Goal: Task Accomplishment & Management: Use online tool/utility

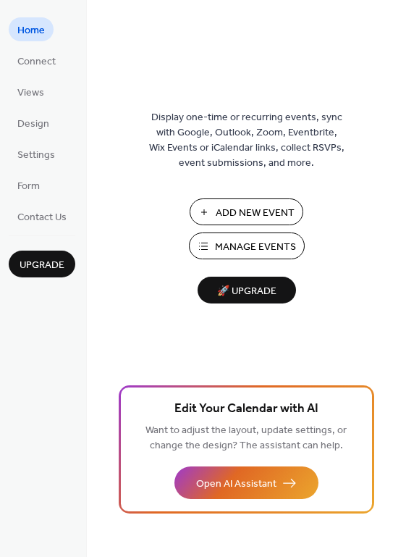
click at [259, 206] on span "Add New Event" at bounding box center [255, 213] width 79 height 15
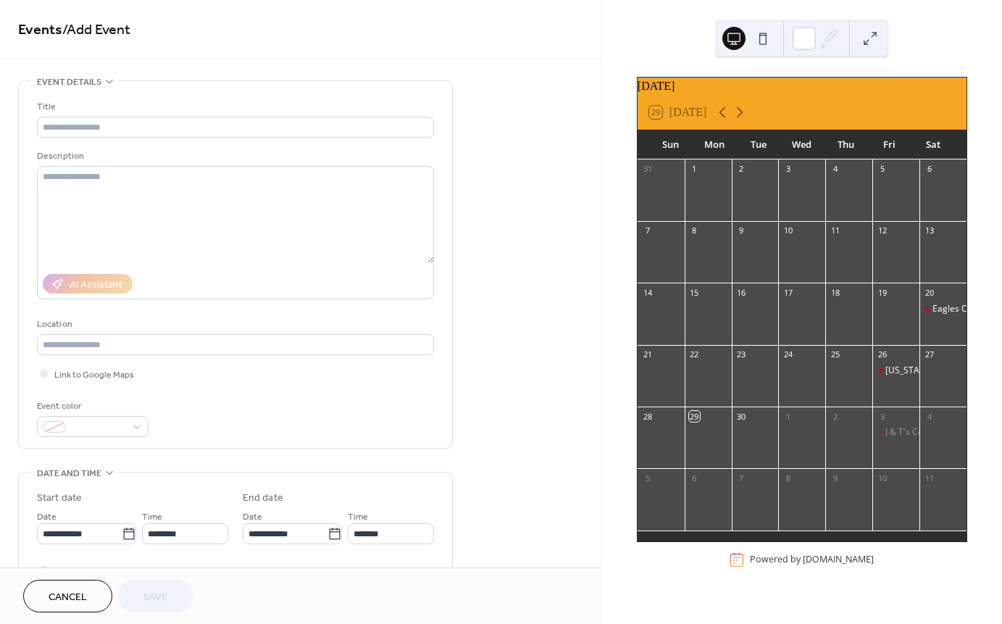
click at [882, 501] on div at bounding box center [895, 506] width 47 height 37
click at [53, 590] on span "Cancel" at bounding box center [68, 597] width 38 height 15
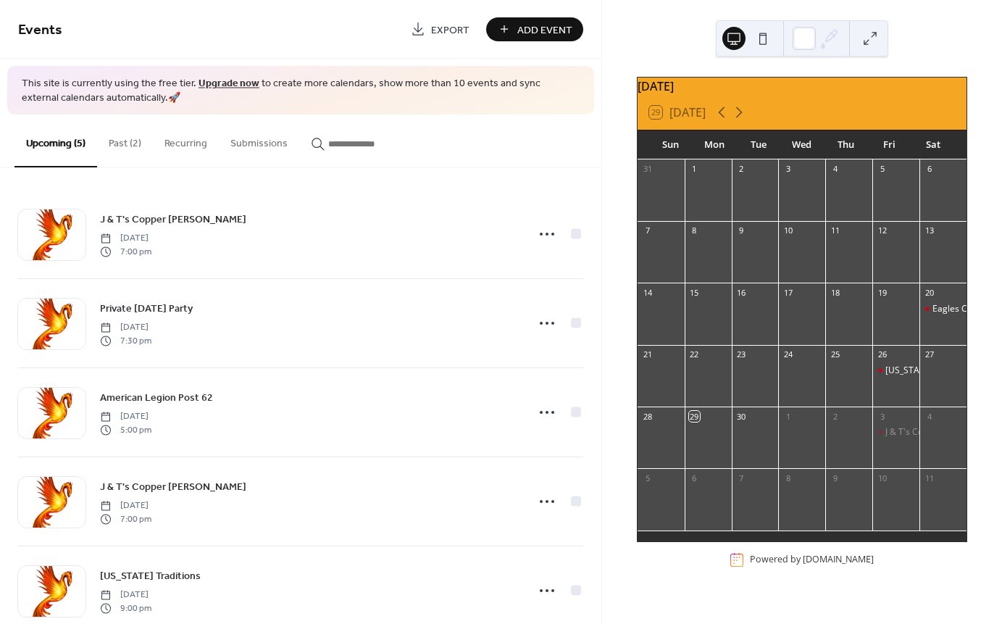
click at [125, 146] on button "Past (2)" at bounding box center [125, 139] width 56 height 51
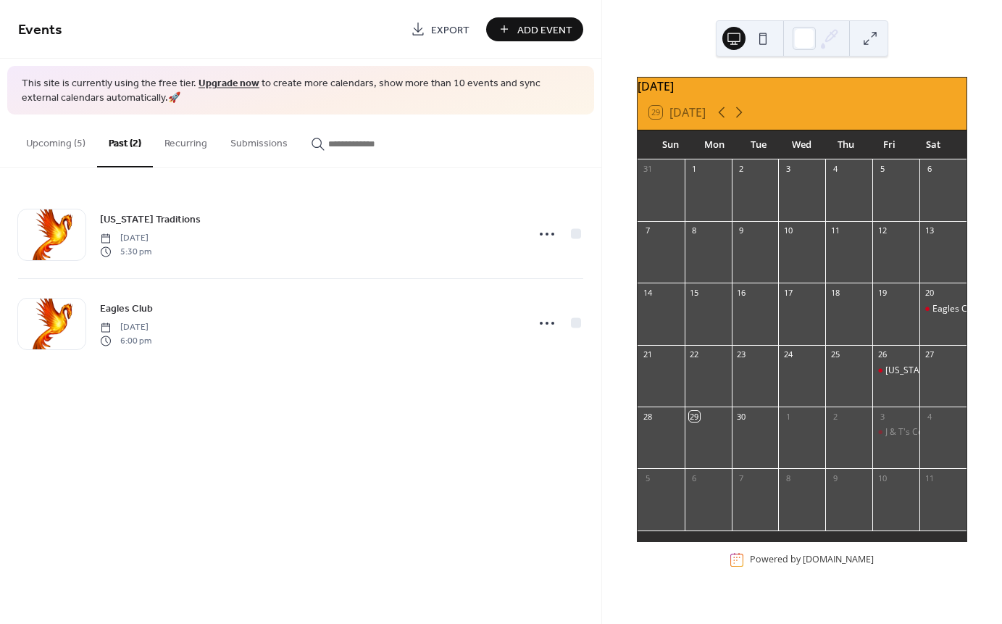
click at [64, 148] on button "Upcoming (5)" at bounding box center [55, 139] width 83 height 51
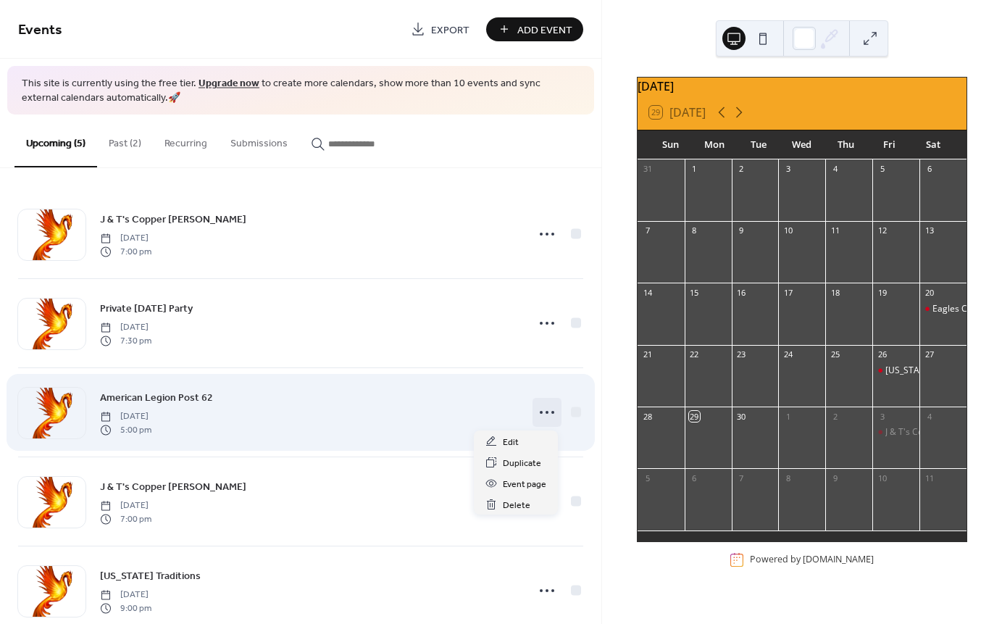
click at [545, 413] on circle at bounding box center [546, 412] width 3 height 3
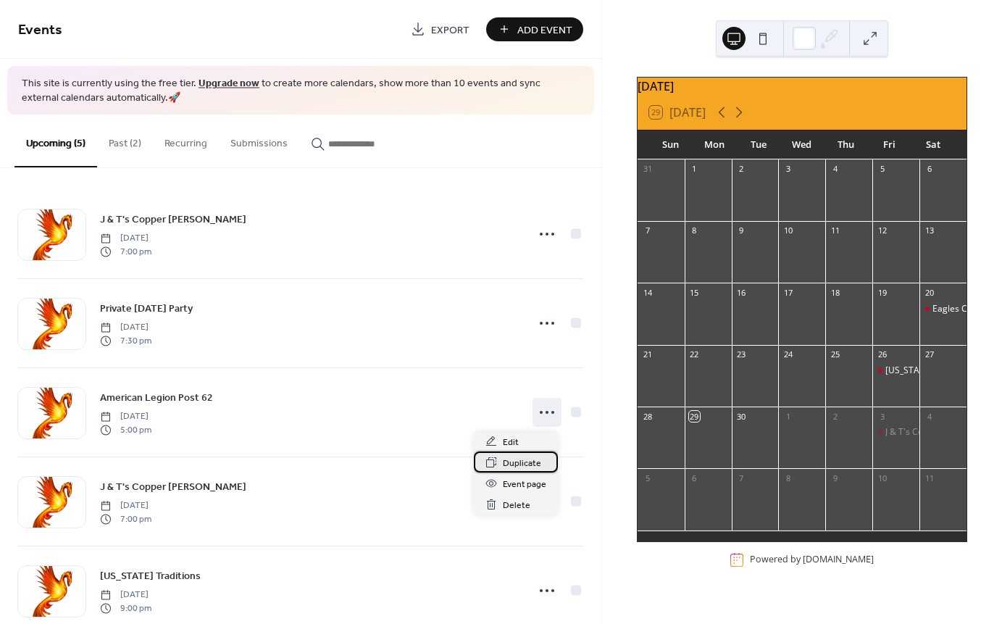
click at [524, 461] on span "Duplicate" at bounding box center [522, 463] width 38 height 15
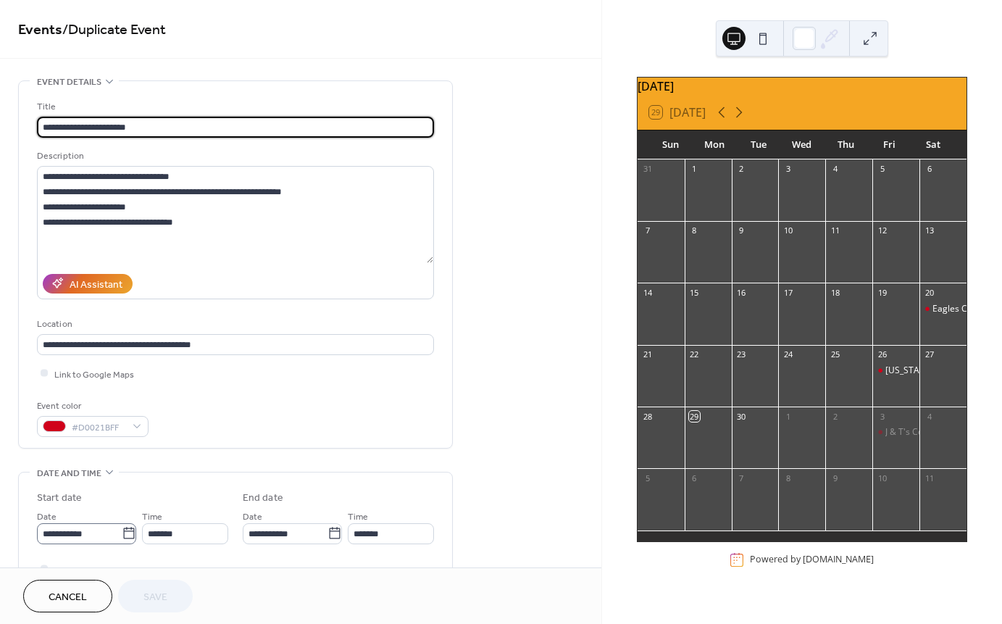
click at [125, 539] on icon at bounding box center [129, 533] width 14 height 14
click at [122, 539] on input "**********" at bounding box center [79, 533] width 85 height 21
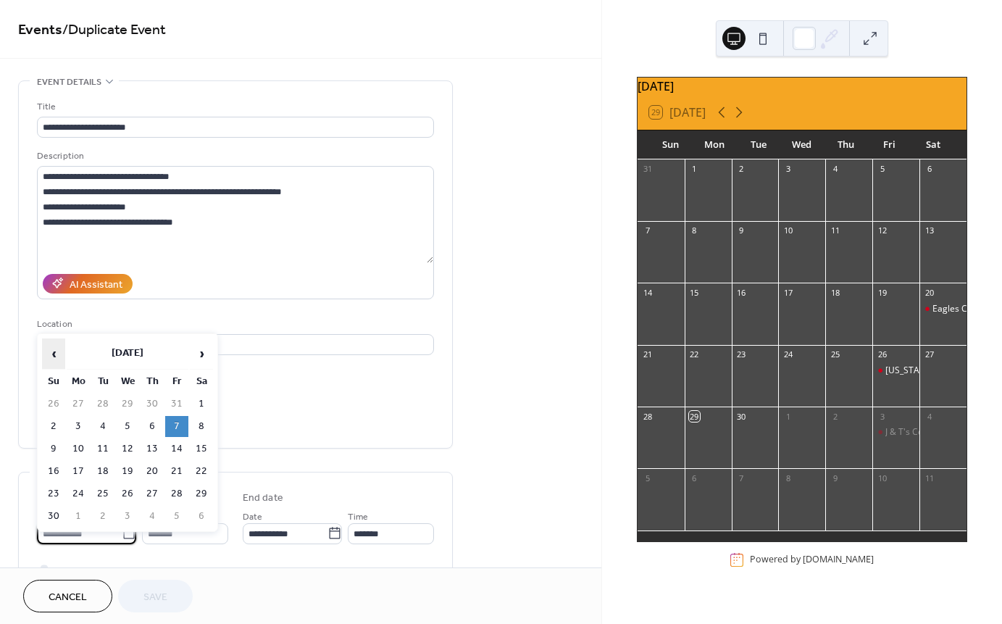
click at [51, 353] on span "‹" at bounding box center [54, 353] width 22 height 29
click at [175, 420] on td "10" at bounding box center [176, 426] width 23 height 21
type input "**********"
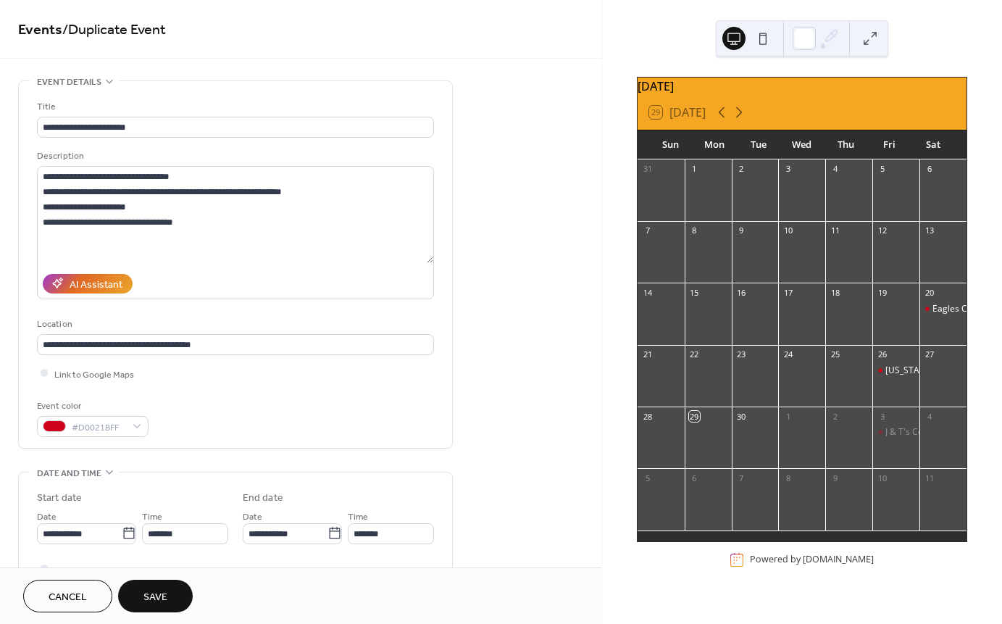
click at [168, 595] on button "Save" at bounding box center [155, 595] width 75 height 33
